Goal: Task Accomplishment & Management: Manage account settings

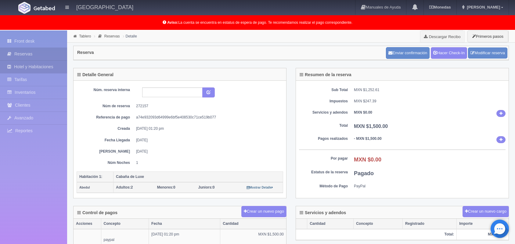
scroll to position [107, 0]
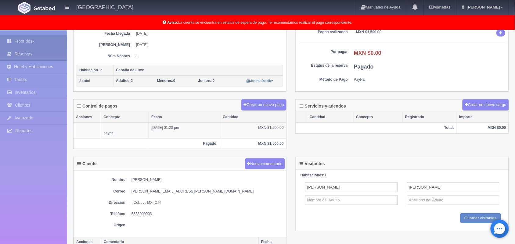
click at [23, 41] on link "Front desk" at bounding box center [33, 41] width 67 height 12
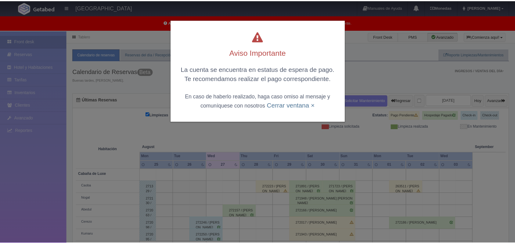
scroll to position [84, 0]
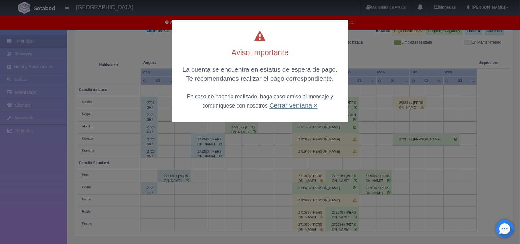
click at [279, 105] on link "Cerrar ventana ×" at bounding box center [293, 105] width 48 height 7
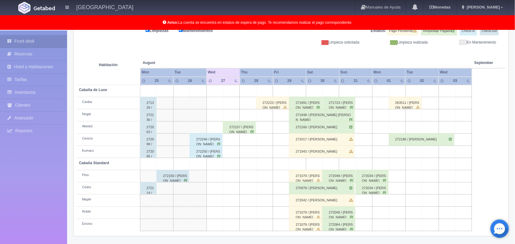
scroll to position [0, 0]
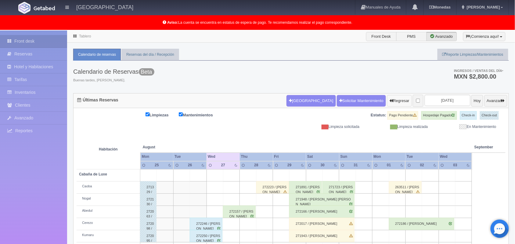
click at [387, 98] on button "Regresar" at bounding box center [399, 101] width 25 height 12
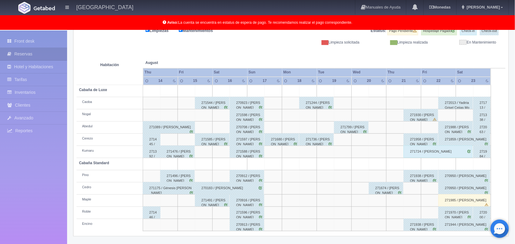
scroll to position [84, 0]
click at [390, 187] on div "271674 / ALDO HUGO VARGAS RODRIGUEZ" at bounding box center [386, 188] width 34 height 12
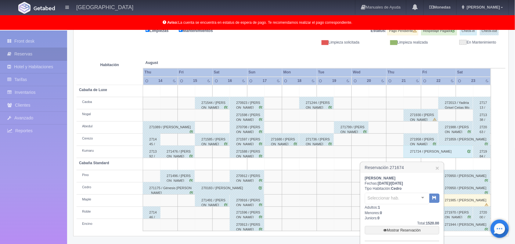
scroll to position [116, 0]
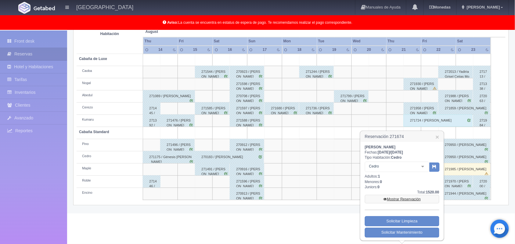
click at [397, 199] on link "Mostrar Reservación" at bounding box center [402, 199] width 74 height 9
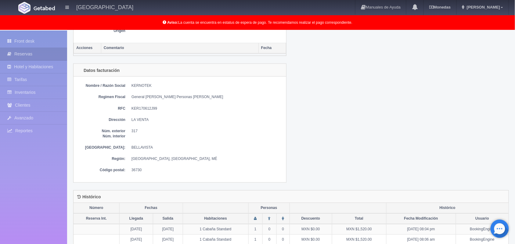
scroll to position [338, 0]
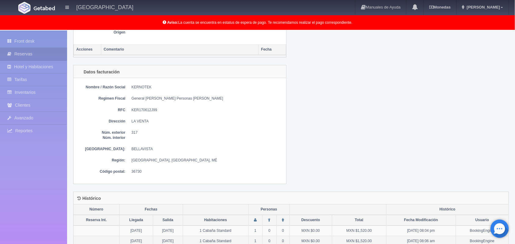
click at [248, 244] on td "1 Cabaña Standard" at bounding box center [216, 241] width 66 height 10
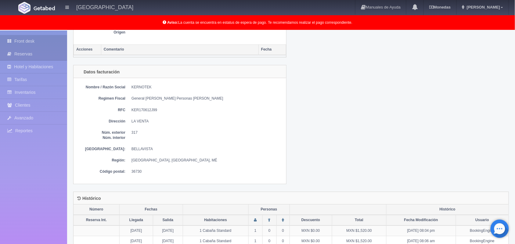
click at [41, 41] on link "Front desk" at bounding box center [33, 41] width 67 height 12
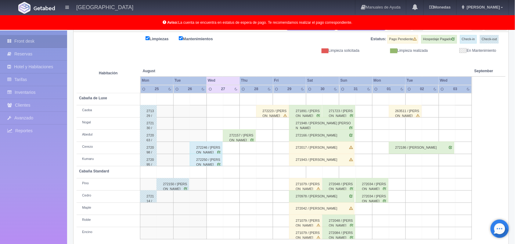
scroll to position [85, 0]
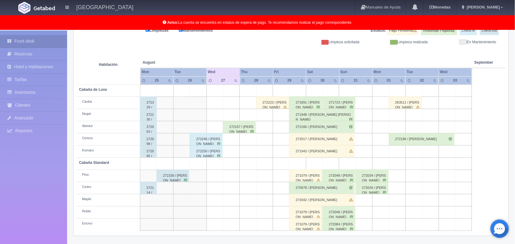
click at [214, 151] on div "272250 / [PERSON_NAME]" at bounding box center [206, 151] width 33 height 12
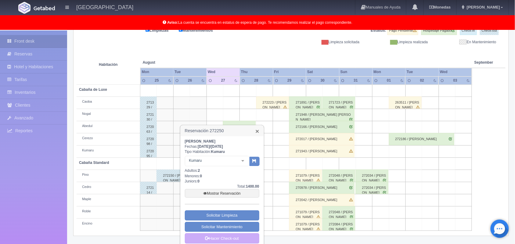
click at [256, 134] on link "×" at bounding box center [257, 131] width 4 height 6
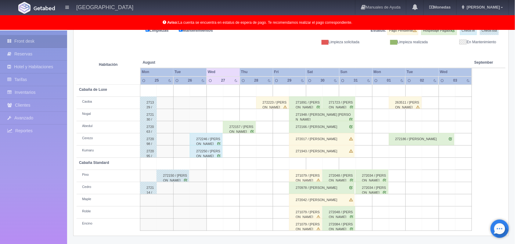
click at [244, 127] on div "272157 / [PERSON_NAME]" at bounding box center [239, 127] width 33 height 12
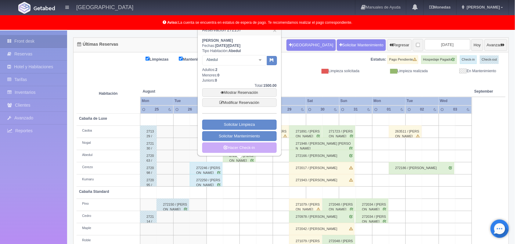
scroll to position [55, 0]
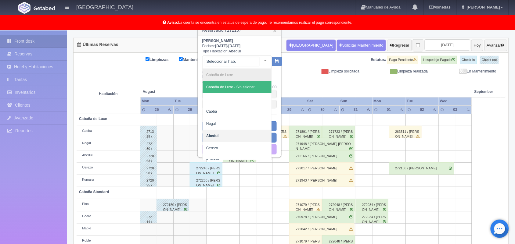
click at [261, 61] on div at bounding box center [265, 60] width 12 height 9
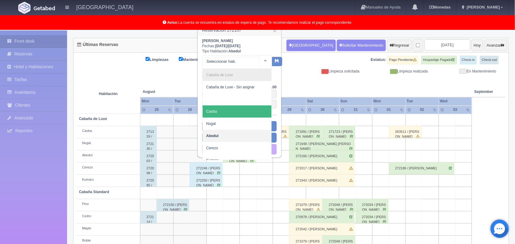
click at [244, 116] on span "Caoba" at bounding box center [236, 111] width 69 height 12
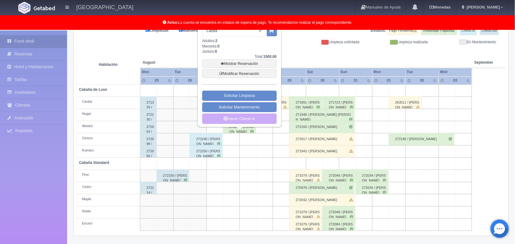
scroll to position [0, 0]
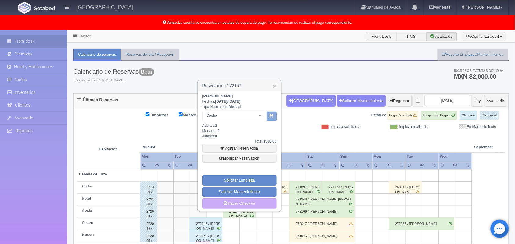
click at [274, 118] on button "button" at bounding box center [272, 116] width 10 height 9
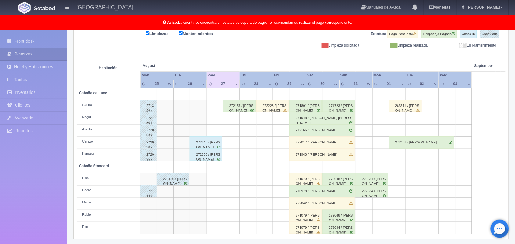
scroll to position [85, 0]
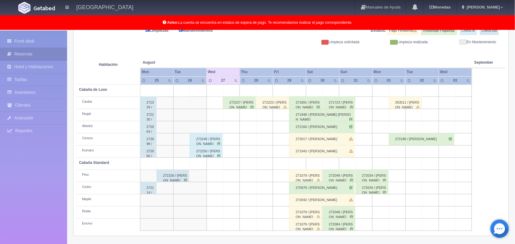
click at [322, 179] on div "272048 / [PERSON_NAME]" at bounding box center [338, 176] width 33 height 12
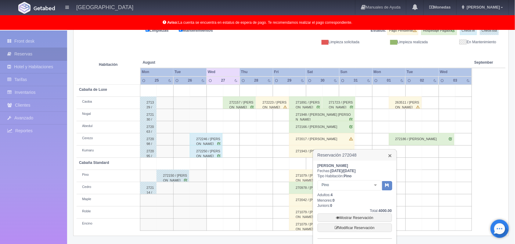
click at [388, 155] on link "×" at bounding box center [390, 155] width 4 height 6
